Goal: Complete application form

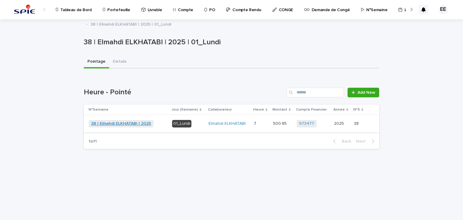
click at [121, 124] on link "38 | Elmahdi ELKHATABI | 2025" at bounding box center [121, 123] width 60 height 5
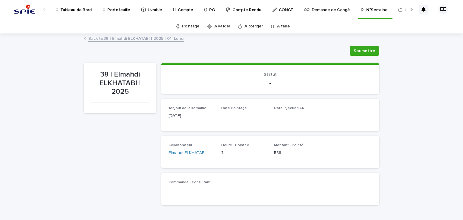
scroll to position [151, 0]
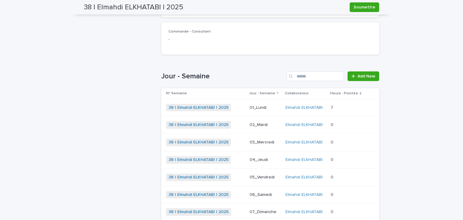
click at [262, 127] on p "02_Mardi" at bounding box center [264, 124] width 31 height 5
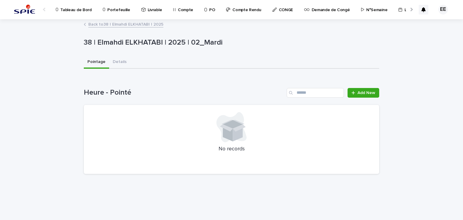
click at [121, 25] on link "Back to 38 | Elmahdi ELKHATABI | 2025" at bounding box center [125, 23] width 75 height 7
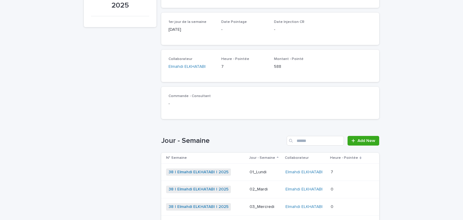
scroll to position [181, 0]
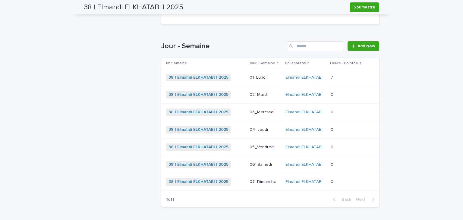
click at [266, 96] on p "02_Mardi" at bounding box center [264, 94] width 31 height 5
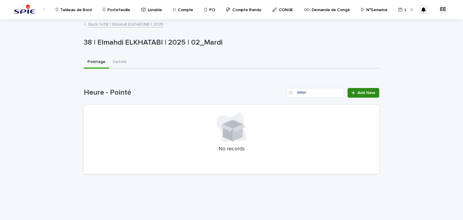
click at [359, 92] on span "Add New" at bounding box center [366, 93] width 18 height 4
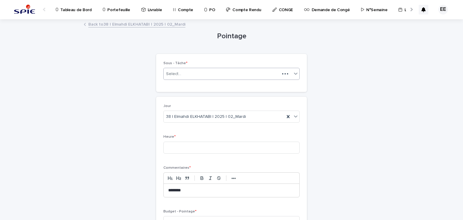
click at [193, 71] on div "Select..." at bounding box center [222, 74] width 116 height 10
type input "********"
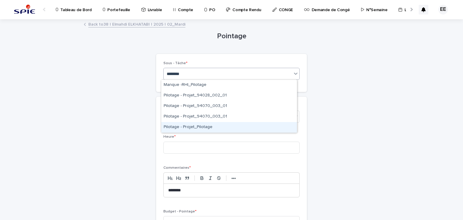
click at [192, 128] on div "Pilotage - Projet_Pilotage" at bounding box center [229, 127] width 136 height 11
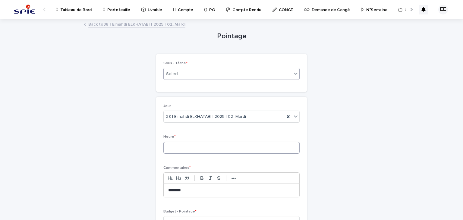
click at [189, 146] on input at bounding box center [231, 148] width 136 height 12
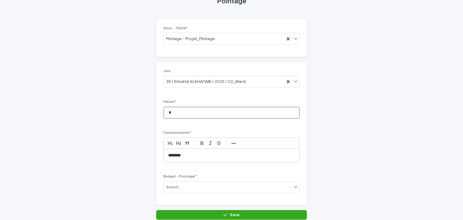
scroll to position [64, 0]
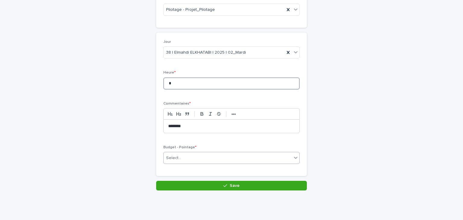
type input "*"
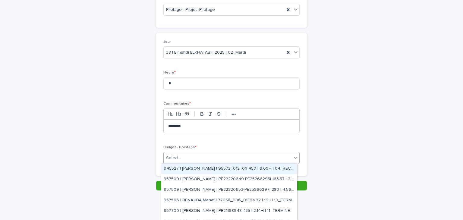
click at [187, 157] on div "Select..." at bounding box center [228, 158] width 128 height 10
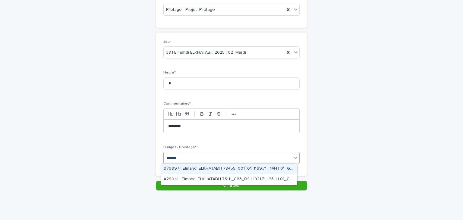
type input "*******"
click at [256, 169] on div "979997 | Elmahdi ELKHATABI | 78455_001_01| 1169.71 | 14H | 01_GO TRAVAUX" at bounding box center [229, 169] width 136 height 11
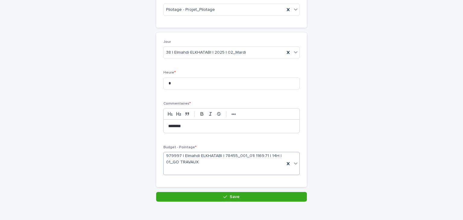
scroll to position [70, 0]
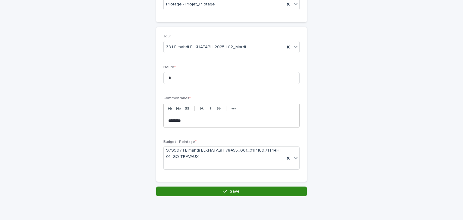
click at [230, 192] on span "Save" at bounding box center [235, 191] width 10 height 4
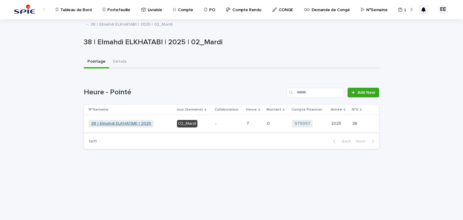
click at [133, 122] on link "38 | Elmahdi ELKHATABI | 2025" at bounding box center [121, 123] width 60 height 5
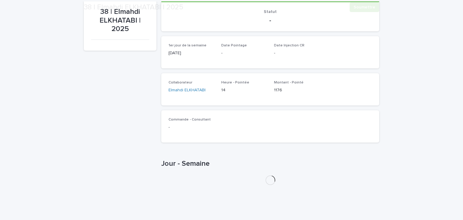
scroll to position [133, 0]
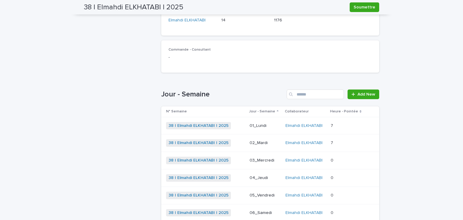
click at [263, 158] on p "03_Mercredi" at bounding box center [264, 160] width 31 height 5
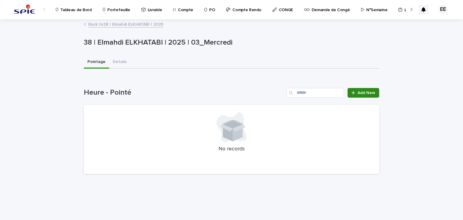
click at [357, 91] on div at bounding box center [354, 93] width 6 height 4
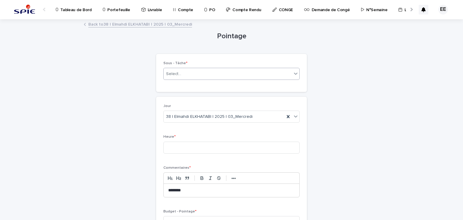
click at [194, 75] on div "Select..." at bounding box center [228, 74] width 128 height 10
type input "********"
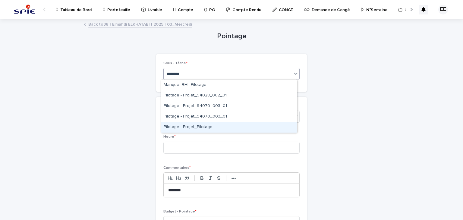
click at [203, 127] on div "Pilotage - Projet_Pilotage" at bounding box center [229, 127] width 136 height 11
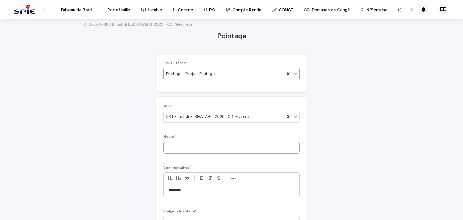
click at [194, 149] on input at bounding box center [231, 148] width 136 height 12
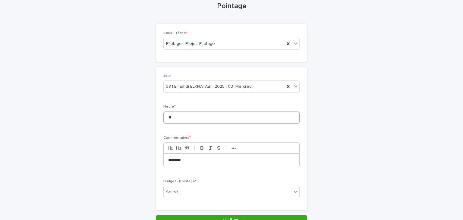
scroll to position [64, 0]
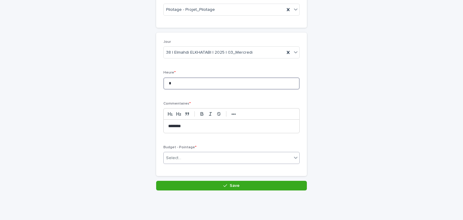
type input "*"
click at [194, 157] on div "Select..." at bounding box center [228, 158] width 128 height 10
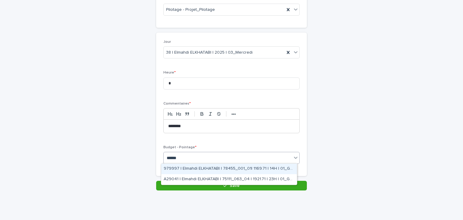
type input "*******"
click at [208, 166] on div "979997 | Elmahdi ELKHATABI | 78455_001_01| 1169.71 | 14H | 01_GO TRAVAUX" at bounding box center [229, 169] width 136 height 11
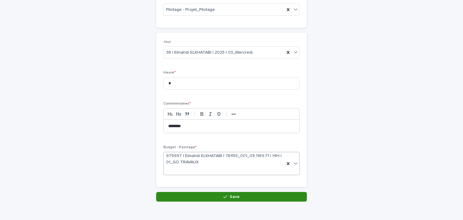
scroll to position [70, 0]
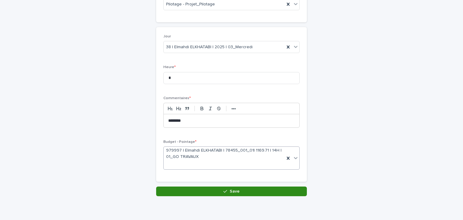
click at [208, 191] on button "Save" at bounding box center [231, 192] width 151 height 10
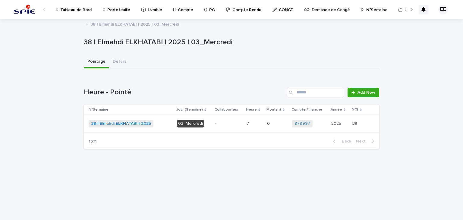
click at [130, 124] on link "38 | Elmahdi ELKHATABI | 2025" at bounding box center [121, 123] width 60 height 5
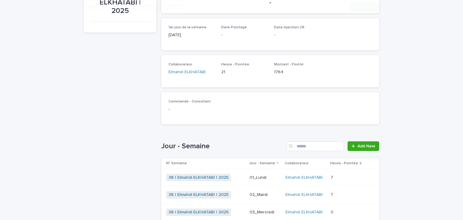
scroll to position [181, 0]
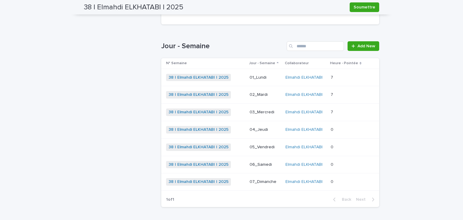
click at [254, 134] on div "04_Jeudi" at bounding box center [264, 130] width 31 height 10
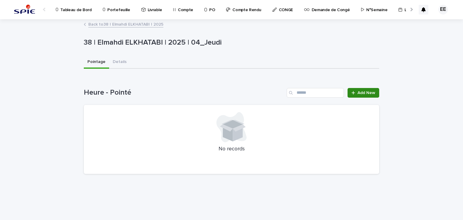
click at [369, 93] on span "Add New" at bounding box center [366, 93] width 18 height 4
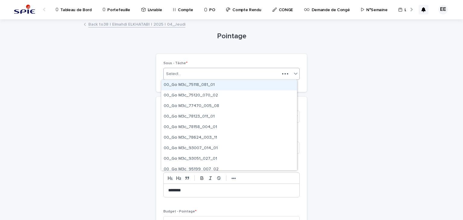
click at [200, 69] on div "Select..." at bounding box center [222, 74] width 116 height 10
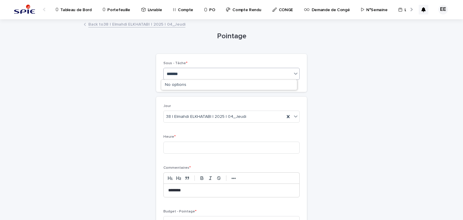
type input "********"
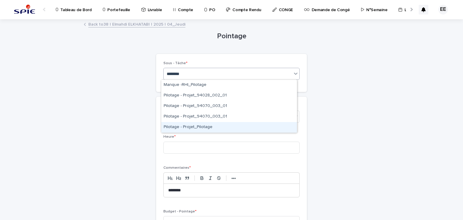
click at [201, 127] on div "Pilotage - Projet_Pilotage" at bounding box center [229, 127] width 136 height 11
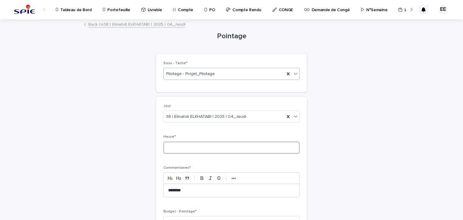
click at [199, 148] on input at bounding box center [231, 148] width 136 height 12
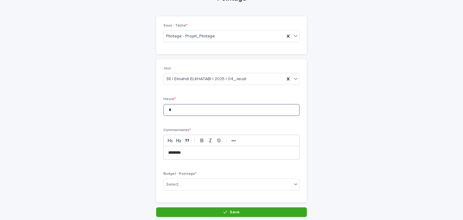
scroll to position [64, 0]
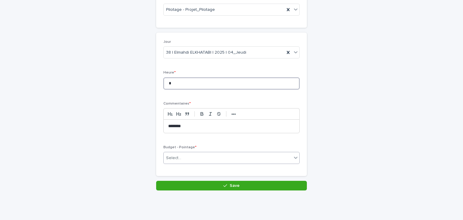
type input "*"
click at [195, 158] on div "Select..." at bounding box center [228, 158] width 128 height 10
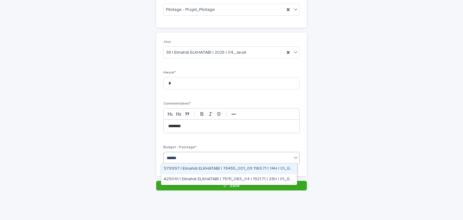
type input "*******"
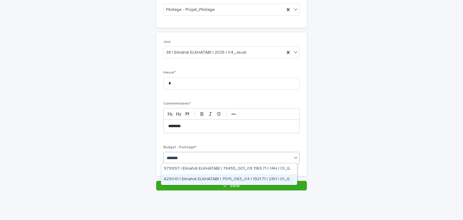
click at [205, 178] on div "A29041 | Elmahdi ELKHATABI | 75111_063_04 | 1921.71 | 23H | 01_GO TRAVAUX" at bounding box center [229, 179] width 136 height 11
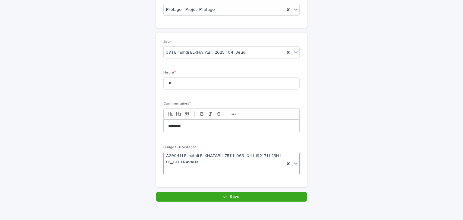
scroll to position [70, 0]
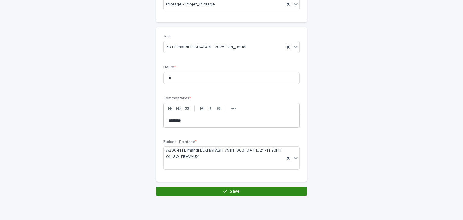
click at [209, 195] on button "Save" at bounding box center [231, 192] width 151 height 10
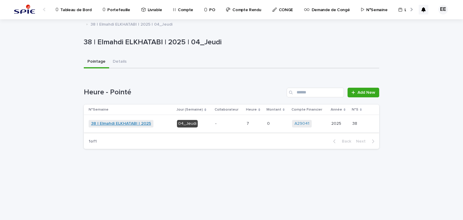
click at [137, 123] on link "38 | Elmahdi ELKHATABI | 2025" at bounding box center [121, 123] width 60 height 5
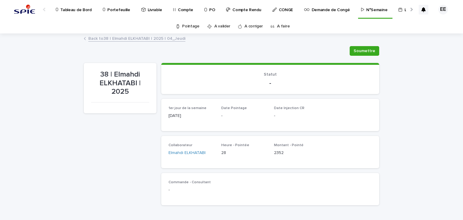
scroll to position [181, 0]
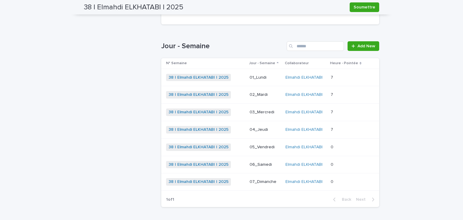
click at [264, 147] on p "05_Vendredi" at bounding box center [264, 147] width 31 height 5
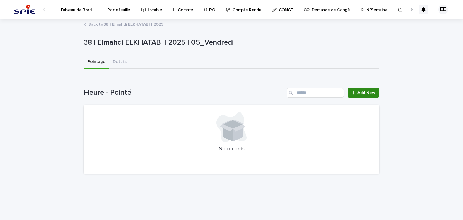
click at [365, 96] on link "Add New" at bounding box center [363, 93] width 32 height 10
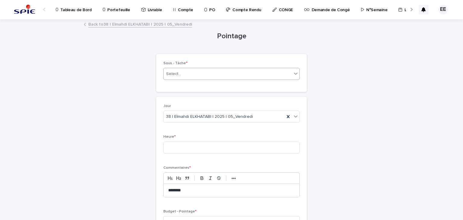
click at [184, 70] on div "Select..." at bounding box center [228, 74] width 128 height 10
type input "******"
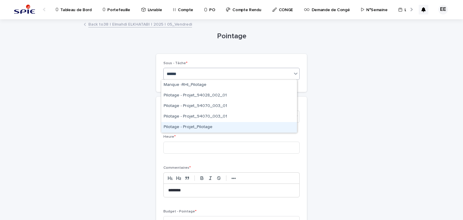
click at [200, 130] on div "Pilotage - Projet_Pilotage" at bounding box center [229, 127] width 136 height 11
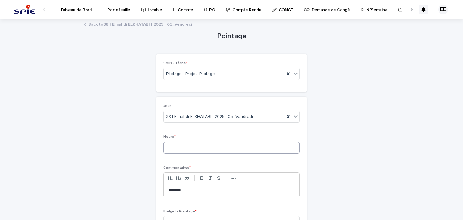
click at [195, 151] on input at bounding box center [231, 148] width 136 height 12
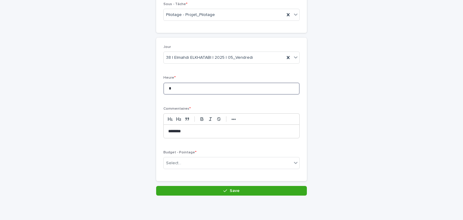
scroll to position [64, 0]
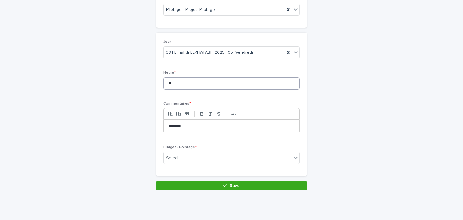
type input "*"
click at [194, 150] on div "Budget - Pointage * Select..." at bounding box center [231, 157] width 136 height 24
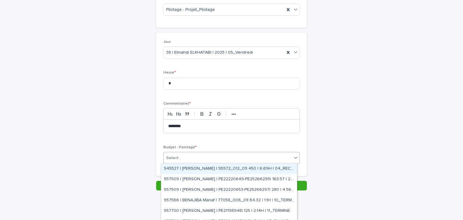
click at [195, 154] on div "Select..." at bounding box center [228, 158] width 128 height 10
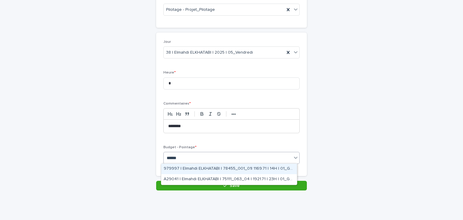
type input "*******"
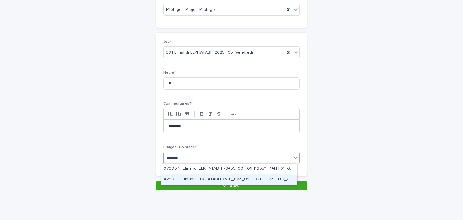
click at [272, 179] on div "A29041 | Elmahdi ELKHATABI | 75111_063_04 | 1921.71 | 23H | 01_GO TRAVAUX" at bounding box center [229, 179] width 136 height 11
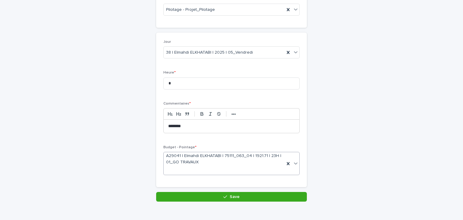
scroll to position [70, 0]
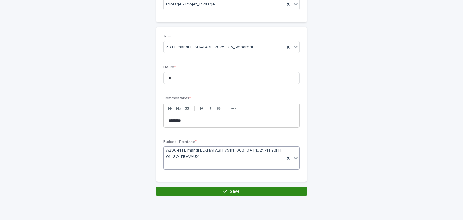
click at [252, 193] on button "Save" at bounding box center [231, 192] width 151 height 10
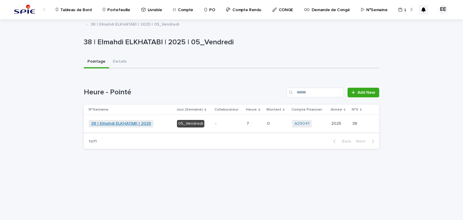
click at [127, 123] on link "38 | Elmahdi ELKHATABI | 2025" at bounding box center [121, 123] width 60 height 5
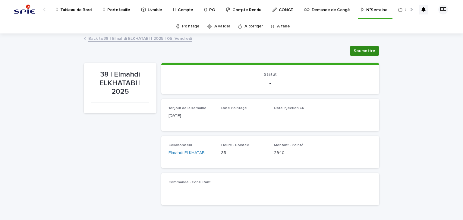
click at [364, 50] on span "Soumettre" at bounding box center [364, 51] width 22 height 6
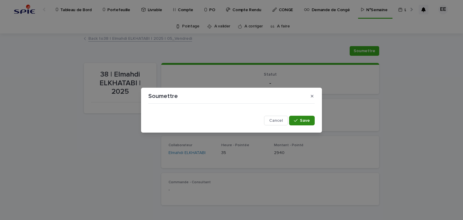
click at [301, 119] on span "Save" at bounding box center [305, 120] width 10 height 4
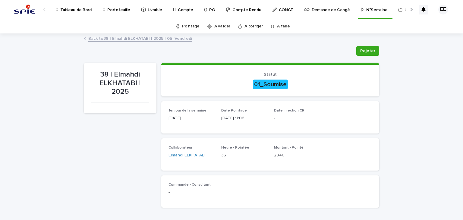
scroll to position [151, 0]
